Goal: Task Accomplishment & Management: Complete application form

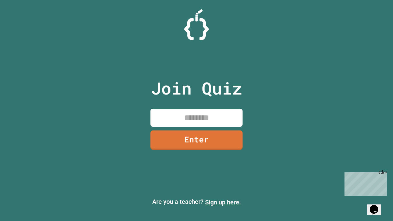
click at [223, 202] on link "Sign up here." at bounding box center [223, 202] width 36 height 7
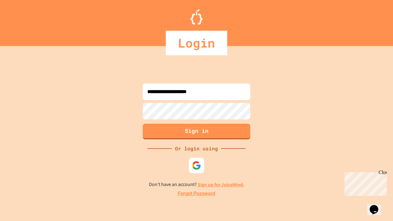
type input "**********"
